Goal: Browse casually

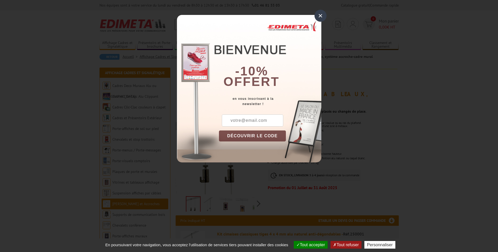
click at [318, 20] on div "×" at bounding box center [320, 16] width 12 height 12
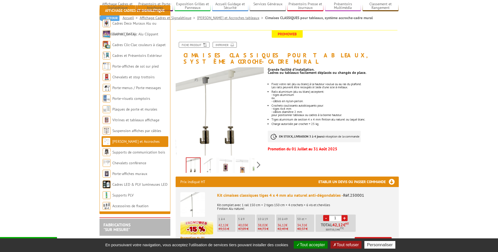
scroll to position [70, 0]
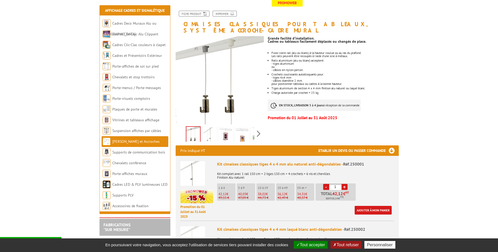
click at [213, 127] on img at bounding box center [209, 135] width 13 height 16
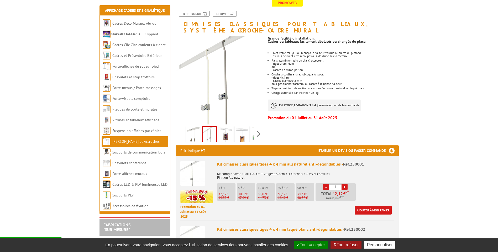
click at [224, 130] on img at bounding box center [225, 135] width 13 height 16
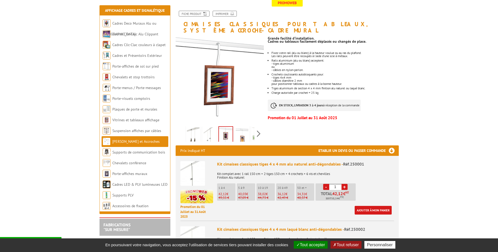
click at [239, 132] on img at bounding box center [242, 135] width 13 height 16
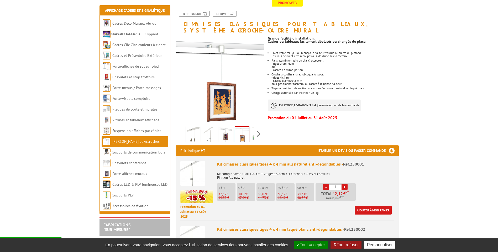
click at [255, 129] on div "Previous Next" at bounding box center [219, 134] width 88 height 18
click at [256, 126] on div "Previous Next" at bounding box center [219, 134] width 88 height 18
click at [234, 128] on img at bounding box center [230, 135] width 13 height 16
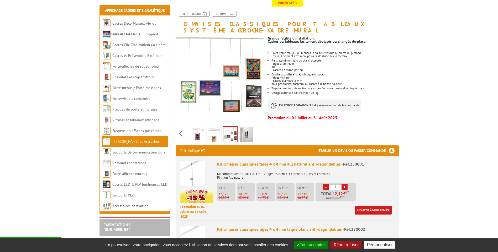
click at [247, 127] on img at bounding box center [246, 135] width 13 height 16
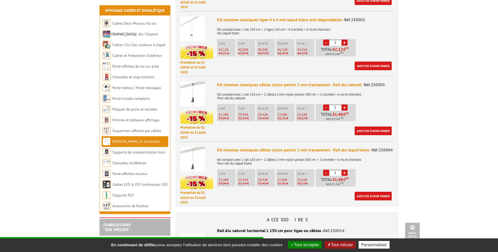
scroll to position [385, 0]
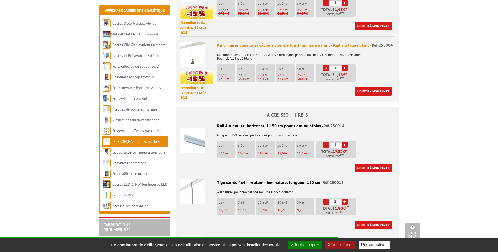
click at [191, 180] on img at bounding box center [192, 192] width 25 height 25
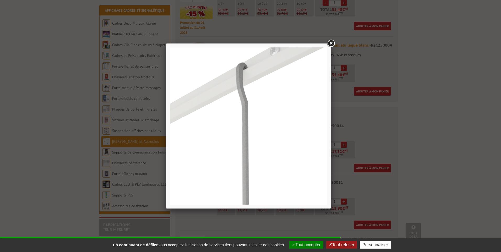
click at [331, 43] on link at bounding box center [331, 43] width 9 height 9
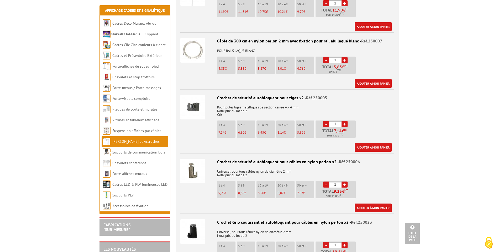
scroll to position [804, 0]
